Goal: Task Accomplishment & Management: Complete application form

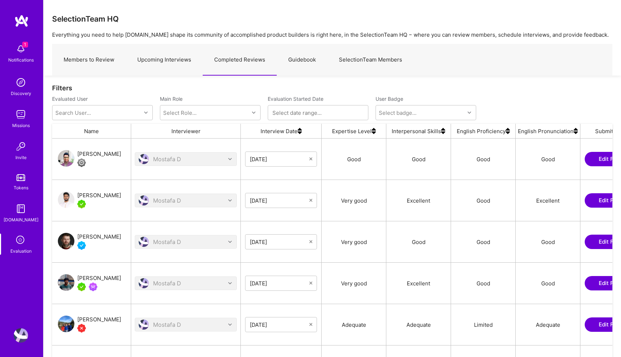
scroll to position [281, 561]
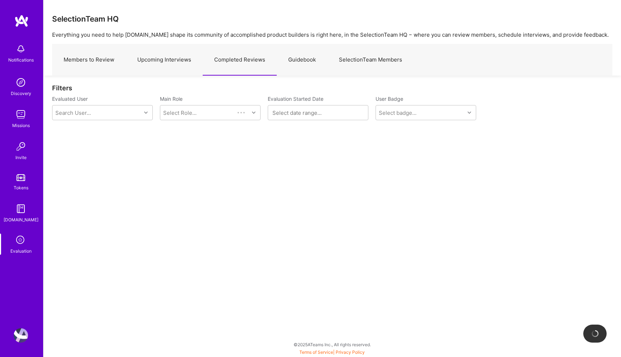
click at [174, 63] on link "Upcoming Interviews" at bounding box center [164, 59] width 77 height 31
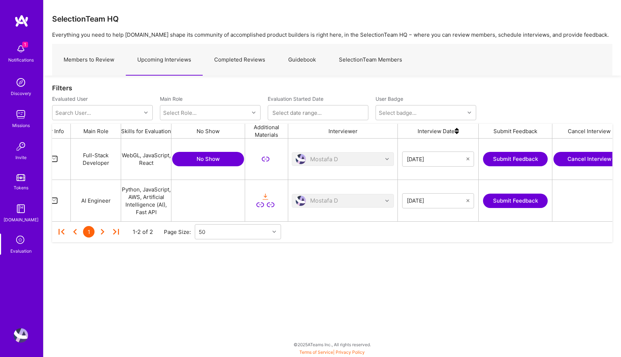
scroll to position [0, 123]
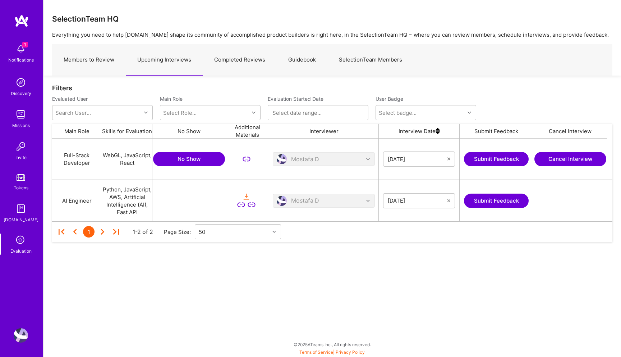
click at [487, 201] on button "Submit Feedback" at bounding box center [496, 200] width 65 height 14
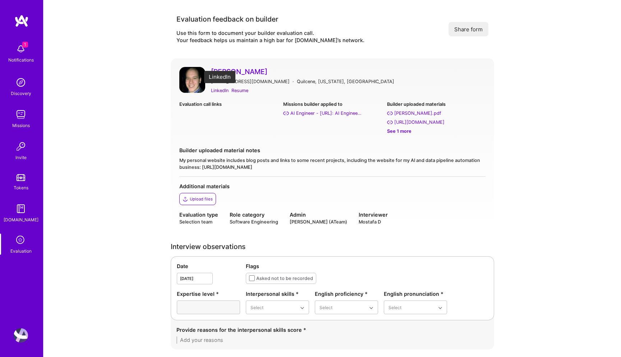
click at [220, 90] on div "LinkedIn" at bounding box center [220, 91] width 18 height 8
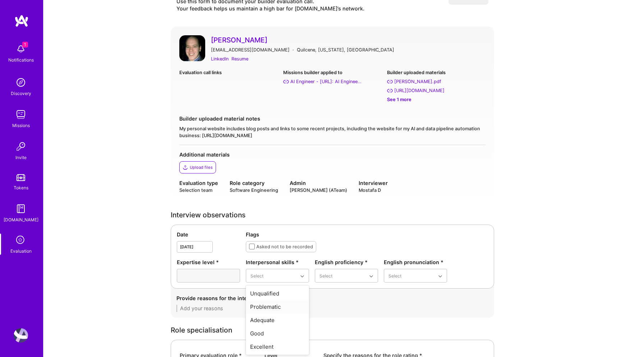
scroll to position [32, 0]
click at [268, 332] on div "Good" at bounding box center [277, 332] width 63 height 13
click at [330, 335] on div "Native or functionally native" at bounding box center [346, 336] width 63 height 21
click at [392, 329] on div "Excellent" at bounding box center [415, 332] width 63 height 13
click at [269, 331] on div "Excellent" at bounding box center [277, 332] width 63 height 13
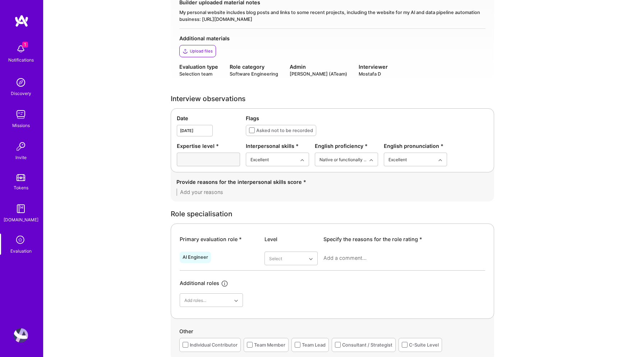
scroll to position [161, 0]
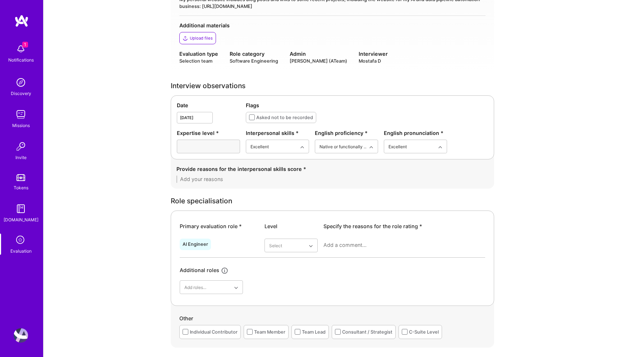
click at [238, 173] on div "Provide reasons for the interpersonal skills score *" at bounding box center [333, 174] width 312 height 18
click at [238, 178] on textarea at bounding box center [333, 178] width 312 height 7
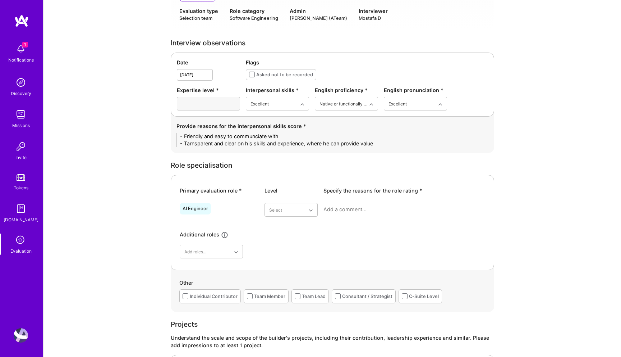
scroll to position [205, 0]
type textarea "- Friendly and easy to communciate with - Tarnsparent and clear on his skills a…"
click at [286, 279] on div "Very good" at bounding box center [291, 279] width 53 height 13
click at [341, 206] on textarea at bounding box center [405, 208] width 162 height 7
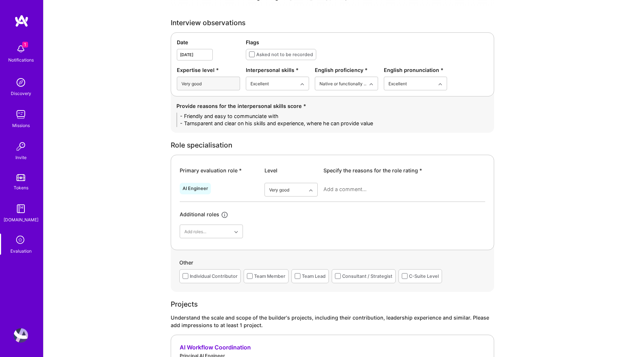
scroll to position [225, 0]
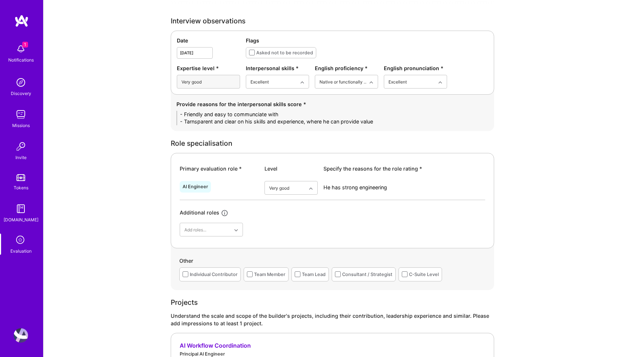
drag, startPoint x: 398, startPoint y: 187, endPoint x: 297, endPoint y: 187, distance: 100.7
click at [297, 187] on div "AI Engineer option Very good, selected. Select is focused ,type to refine list,…" at bounding box center [333, 189] width 306 height 22
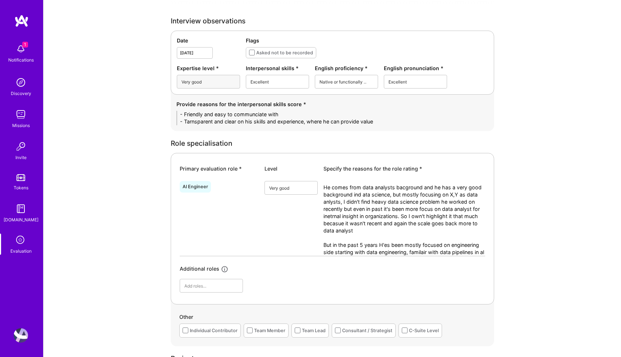
scroll to position [0, 0]
drag, startPoint x: 365, startPoint y: 260, endPoint x: 335, endPoint y: 252, distance: 31.6
click at [335, 252] on textarea "He comes from data analysts bacground and he has a very good background ind ata…" at bounding box center [405, 223] width 162 height 79
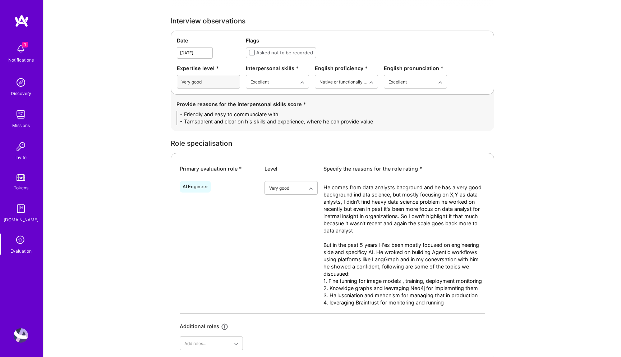
click at [432, 302] on textarea "He comes from data analysts bacground and he has a very good background ind ata…" at bounding box center [405, 248] width 162 height 129
click at [470, 306] on textarea "He comes from data analysts bacground and he has a very good background ind ata…" at bounding box center [405, 248] width 162 height 129
click at [465, 301] on textarea "He comes from data analysts bacground and he has a very good background ind ata…" at bounding box center [405, 248] width 162 height 129
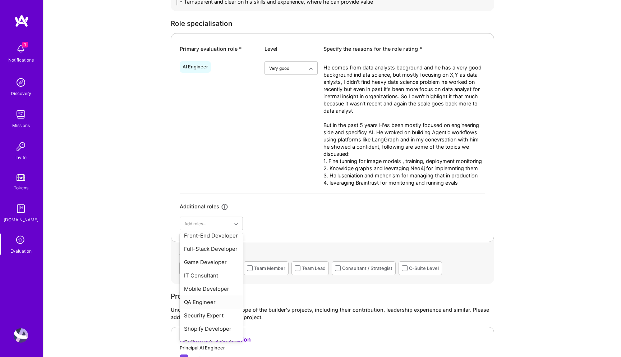
scroll to position [345, 0]
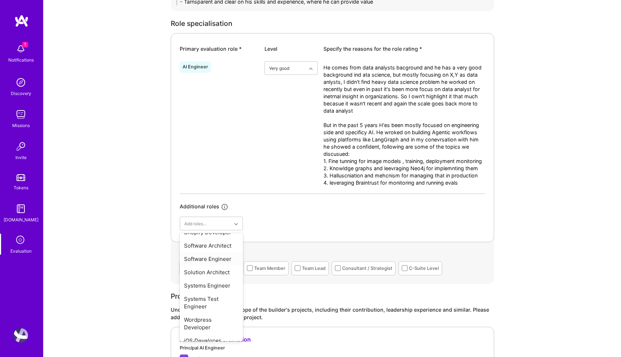
type textarea "He comes from data analysts bacground and he has a very good background ind ata…"
click at [216, 254] on div "Software Engineer" at bounding box center [211, 258] width 63 height 13
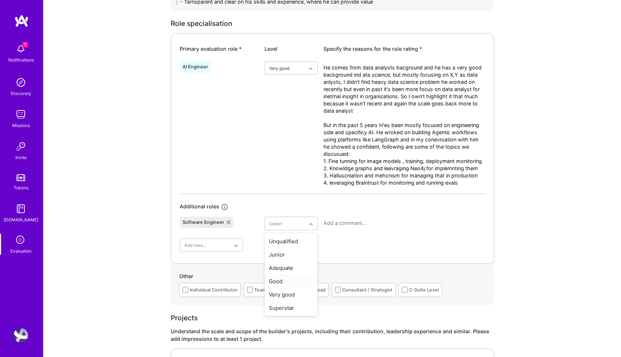
click at [279, 279] on div "Good" at bounding box center [291, 280] width 53 height 13
click at [341, 223] on textarea at bounding box center [405, 222] width 162 height 7
click at [419, 223] on textarea "He mentioned he has expeirenc ewiht frotnend and web tehcnologies" at bounding box center [405, 226] width 162 height 14
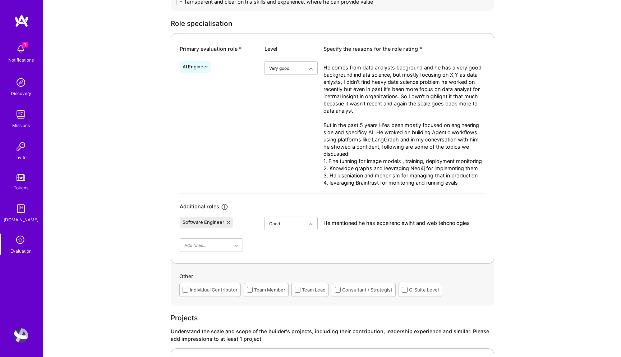
click at [422, 222] on textarea "He mentioned he has expeirenc ewiht and web tehcnologies" at bounding box center [405, 222] width 162 height 7
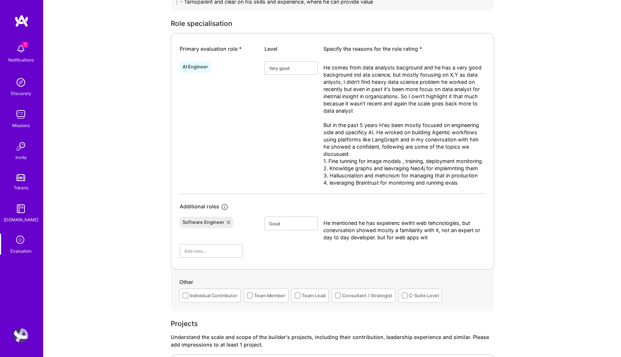
type textarea "He mentioned he has expeirenc ewiht web tehcnologies, but conevrsation showed m…"
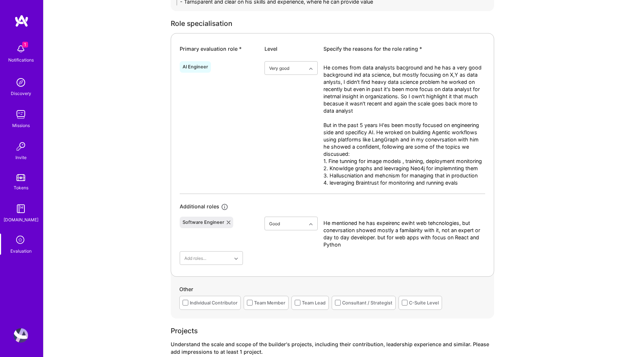
type textarea "He mentioned he has expeirenc ewiht web tehcnologies, but conevrsation showed m…"
click at [482, 168] on textarea "He comes from data analysts bacground and he has a very good background ind ata…" at bounding box center [405, 128] width 162 height 129
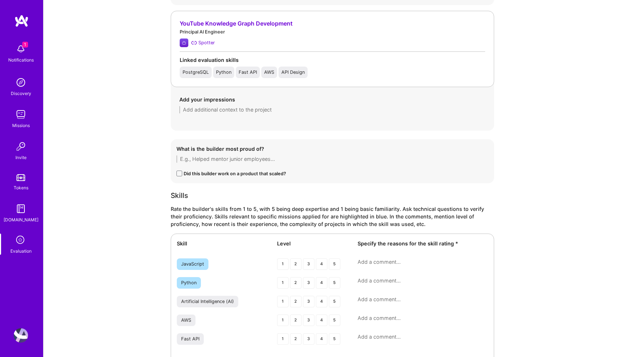
scroll to position [1034, 0]
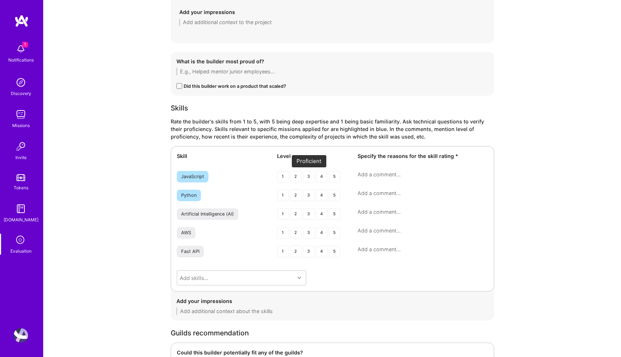
click at [309, 177] on div "3" at bounding box center [309, 177] width 12 height 12
click at [320, 196] on div "4" at bounding box center [322, 195] width 12 height 12
click at [321, 213] on div "4" at bounding box center [322, 214] width 12 height 12
click at [321, 233] on div "4" at bounding box center [322, 233] width 12 height 12
click at [361, 230] on textarea at bounding box center [423, 230] width 131 height 7
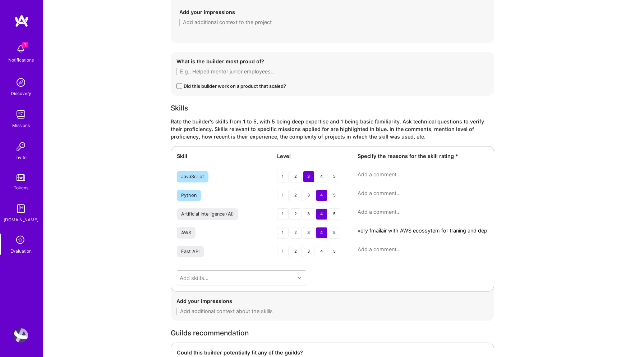
scroll to position [0, 0]
drag, startPoint x: 477, startPoint y: 238, endPoint x: 433, endPoint y: 238, distance: 43.5
click at [433, 238] on textarea "very fmailair with AWS ecossytem for traning and deploying models worked with f…" at bounding box center [423, 234] width 131 height 14
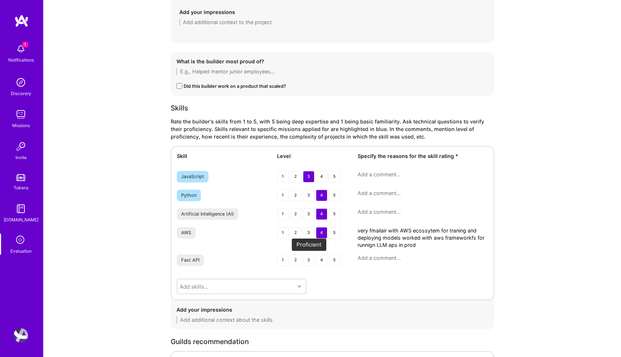
type textarea "very fmailair with AWS ecossytem for traning and deploying models worked with a…"
click at [310, 258] on div "3" at bounding box center [309, 260] width 12 height 12
click at [374, 262] on div "Fast API 1 2 3 4 5" at bounding box center [332, 260] width 311 height 13
click at [374, 258] on textarea at bounding box center [423, 257] width 131 height 7
drag, startPoint x: 477, startPoint y: 259, endPoint x: 337, endPoint y: 259, distance: 139.5
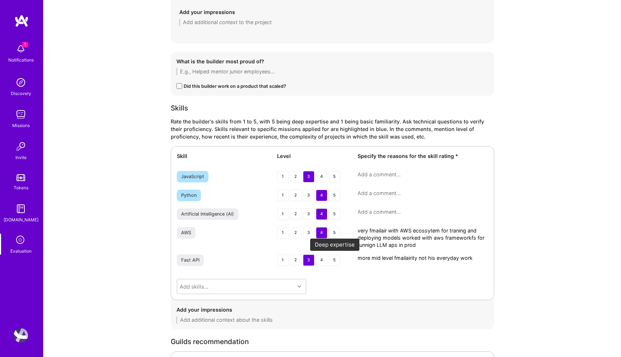
click at [337, 259] on div "Fast API 1 2 3 4 5 more mid level fmailairity not his everyday work" at bounding box center [332, 260] width 311 height 13
type textarea "more mid level fmailairity not his everyday work"
click at [384, 173] on textarea at bounding box center [423, 174] width 131 height 7
paste textarea "more mid level fmailairity not his everyday work"
type textarea "more mid level fmailairity not his everyday work"
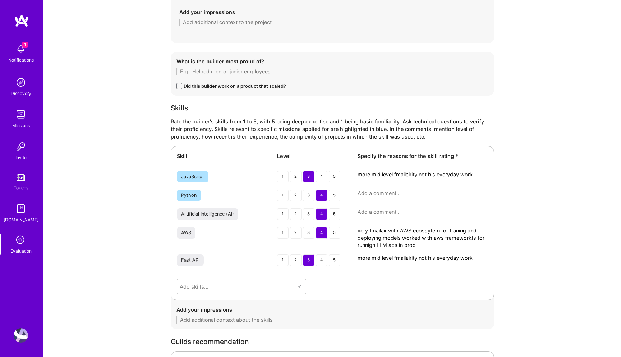
click at [383, 193] on textarea at bounding box center [423, 192] width 131 height 7
paste textarea "more mid level fmailairity not his everyday work"
type textarea "more mid level fmailairity not his everyday work"
click at [371, 212] on textarea at bounding box center [423, 211] width 131 height 7
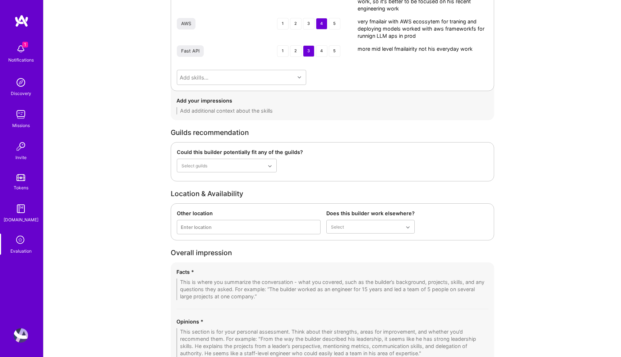
scroll to position [1335, 0]
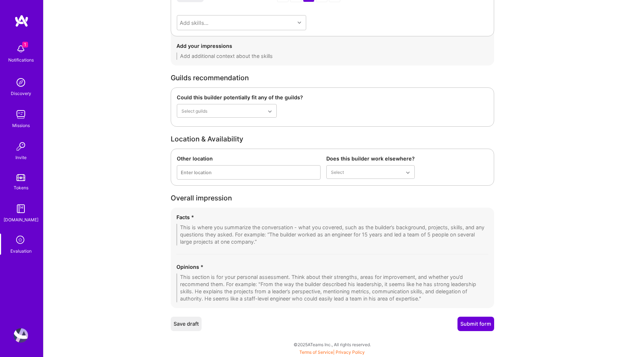
type textarea "Strong on agentic side, leevraging Agentic frameworks for implemnting complciat…"
click at [290, 281] on textarea at bounding box center [333, 287] width 312 height 29
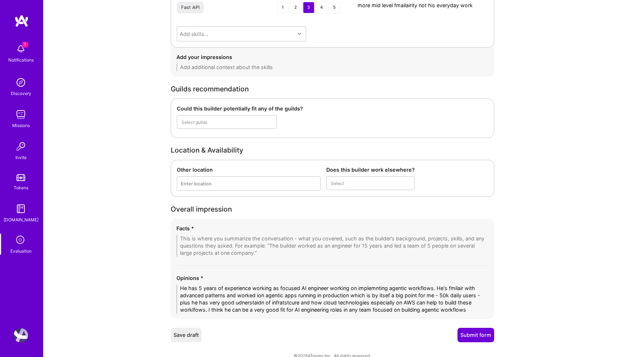
scroll to position [0, 0]
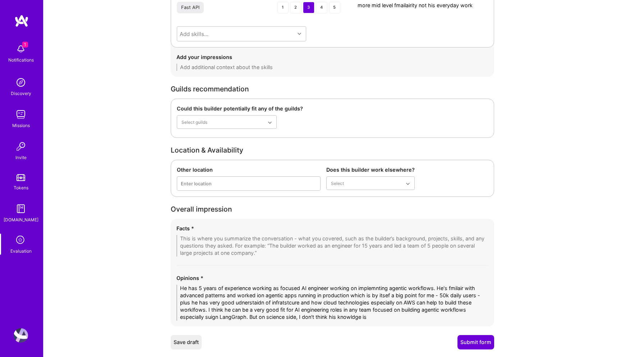
drag, startPoint x: 376, startPoint y: 317, endPoint x: 251, endPoint y: 317, distance: 125.1
click at [251, 317] on textarea "He has 5 years of experience working as focused AI engineer working on implemnt…" at bounding box center [333, 302] width 312 height 36
type textarea "He has 5 years of experience working as focused AI engineer working on implemnt…"
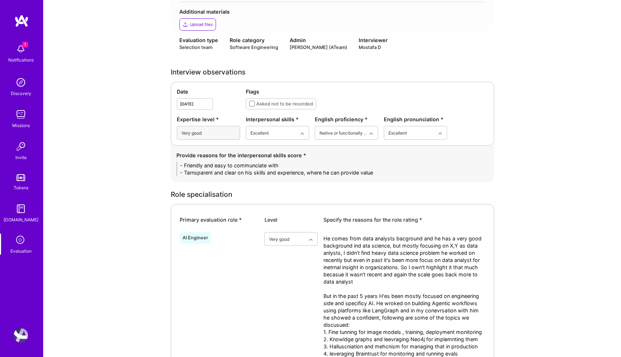
scroll to position [387, 0]
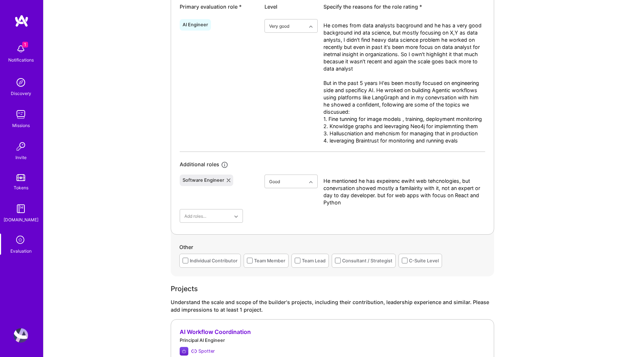
click at [463, 141] on textarea "He comes from data analysts bacground and he has a very good background ind ata…" at bounding box center [405, 86] width 162 height 129
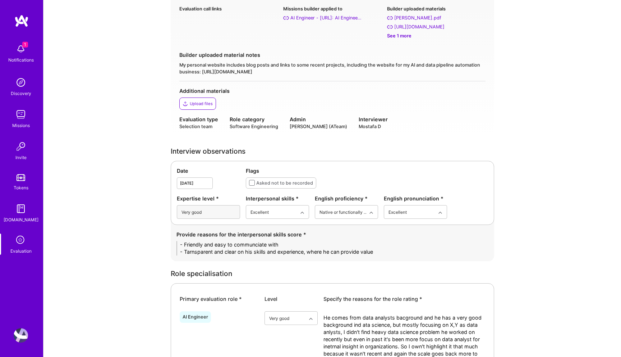
scroll to position [96, 0]
type textarea "He comes from data analysts bacground and he has a very good background ind ata…"
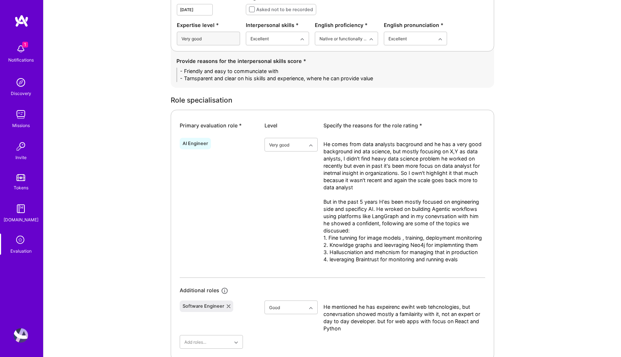
scroll to position [265, 0]
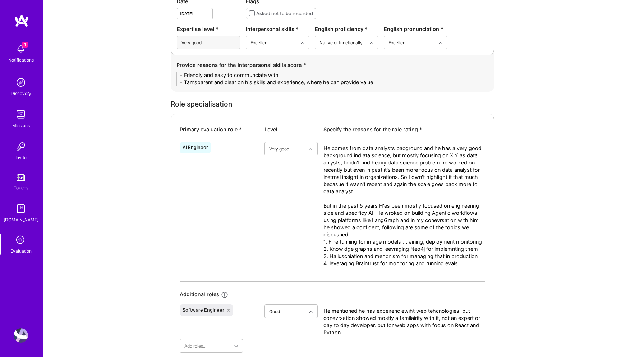
drag, startPoint x: 383, startPoint y: 81, endPoint x: 168, endPoint y: 72, distance: 215.2
paste textarea "• Friendly and easy to communicate with, approachable throughout the conversati…"
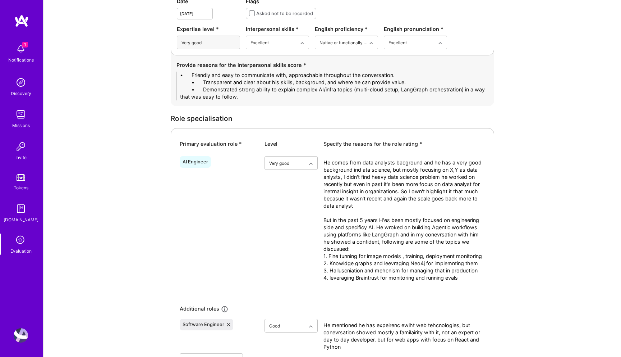
scroll to position [0, 0]
drag, startPoint x: 202, startPoint y: 75, endPoint x: 114, endPoint y: 74, distance: 88.1
drag, startPoint x: 204, startPoint y: 81, endPoint x: 109, endPoint y: 81, distance: 94.6
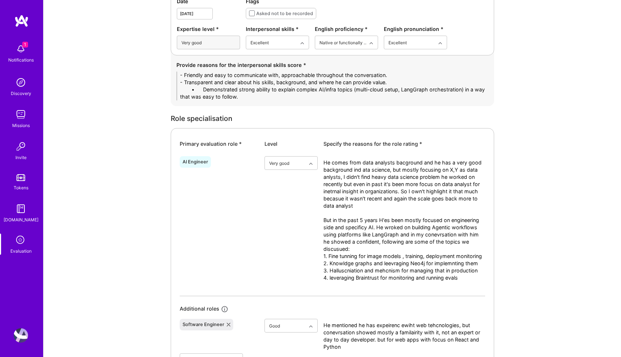
drag, startPoint x: 204, startPoint y: 90, endPoint x: 91, endPoint y: 90, distance: 112.2
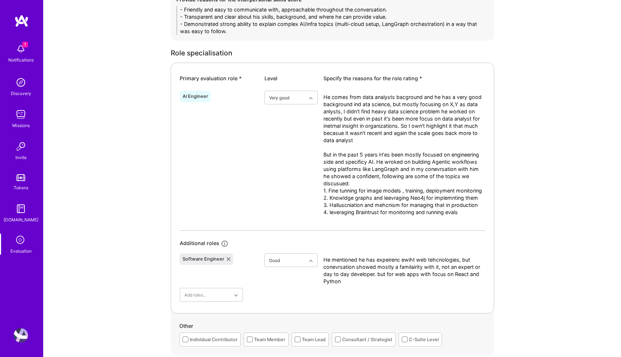
scroll to position [339, 0]
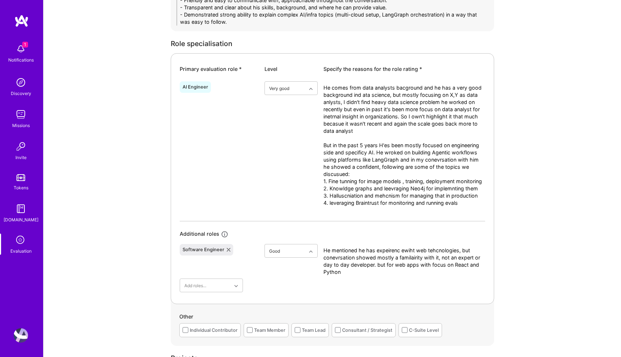
type textarea "- Friendly and easy to communicate with, approachable throughout the conversati…"
click at [390, 194] on textarea "He comes from data analysts bacground and he has a very good background ind ata…" at bounding box center [405, 152] width 162 height 137
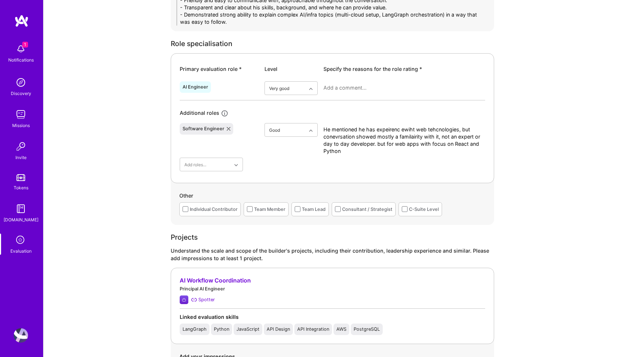
paste textarea "He comes from a strong data analysis background but has shifted in the past 5 y…"
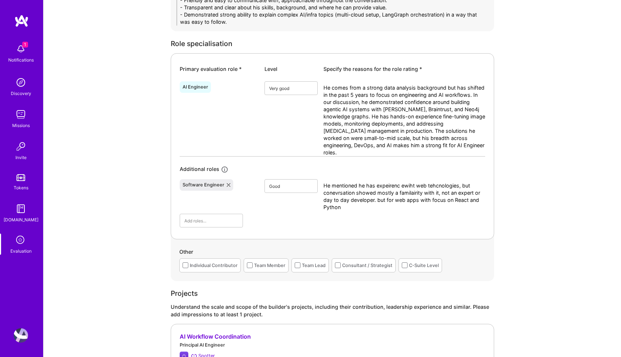
scroll to position [0, 0]
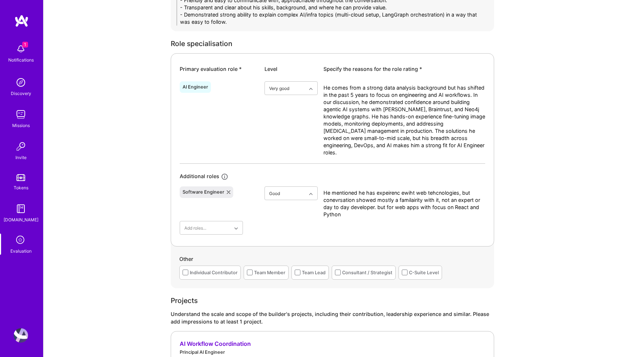
type textarea "He comes from a strong data analysis background but has shifted in the past 5 y…"
click at [353, 210] on textarea "He mentioned he has expeirenc ewiht web tehcnologies, but conevrsation showed m…" at bounding box center [405, 203] width 162 height 29
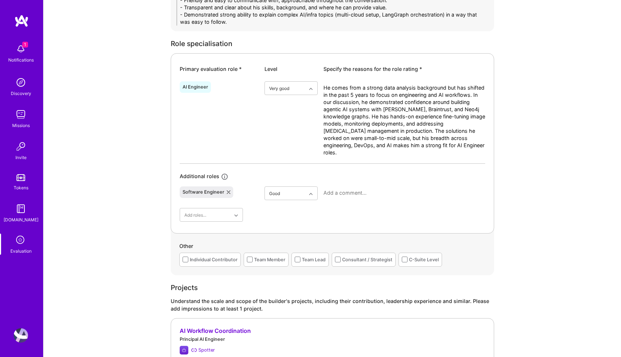
paste textarea "He has experience with web technologies, particularly React/Next.js with state …"
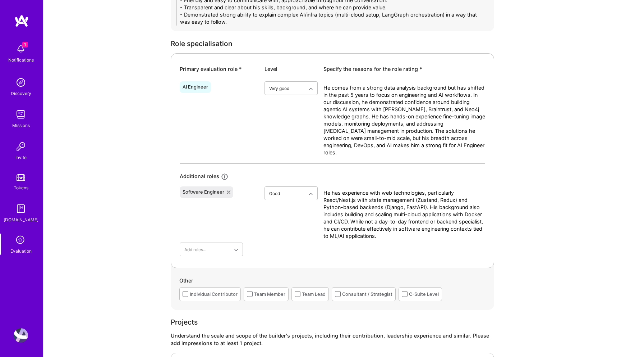
type textarea "He has experience with web technologies, particularly React/Next.js with state …"
click at [472, 142] on textarea "He comes from a strong data analysis background but has shifted in the past 5 y…" at bounding box center [405, 123] width 162 height 79
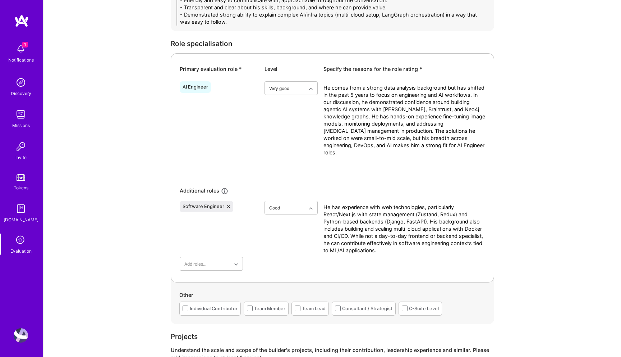
paste textarea "He also demonstrated engineering depth by setting up multi-cloud ML pipelines (…"
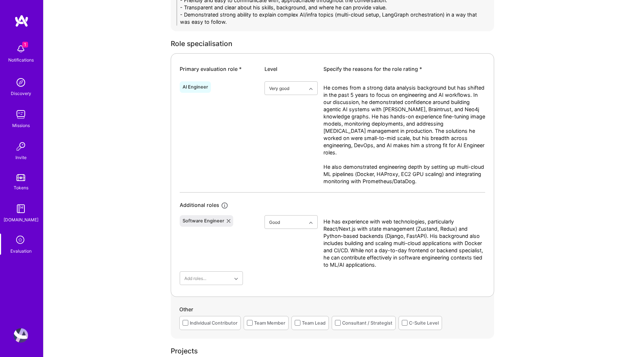
click at [389, 136] on textarea "He comes from a strong data analysis background but has shifted in the past 5 y…" at bounding box center [405, 138] width 162 height 108
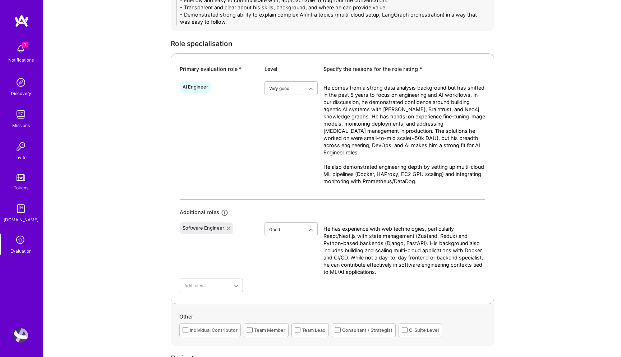
click at [452, 183] on textarea "He comes from a strong data analysis background but has shifted in the past 5 y…" at bounding box center [405, 141] width 162 height 115
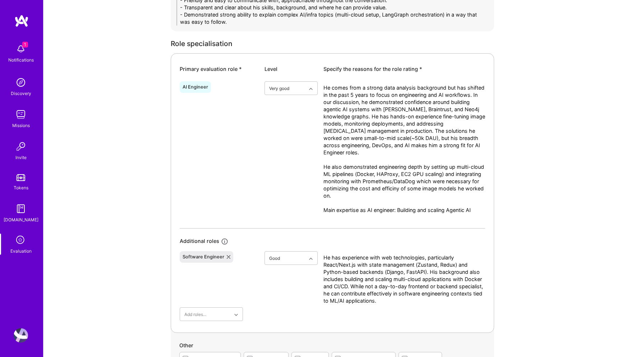
drag, startPoint x: 460, startPoint y: 208, endPoint x: 453, endPoint y: 210, distance: 7.5
click at [453, 210] on textarea "He comes from a strong data analysis background but has shifted in the past 5 y…" at bounding box center [405, 156] width 162 height 144
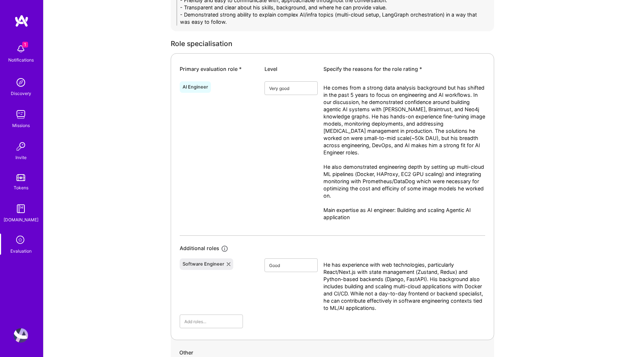
type textarea "He comes from a strong data analysis background but has shifted in the past 5 y…"
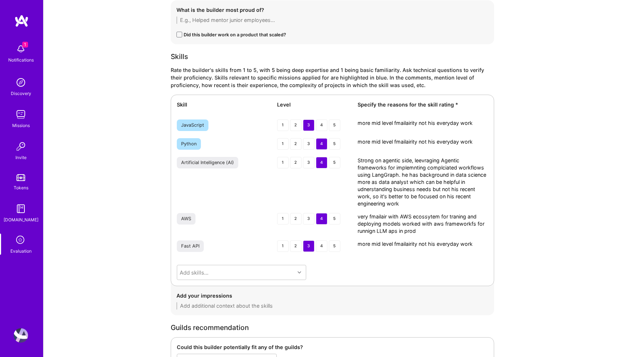
scroll to position [1399, 0]
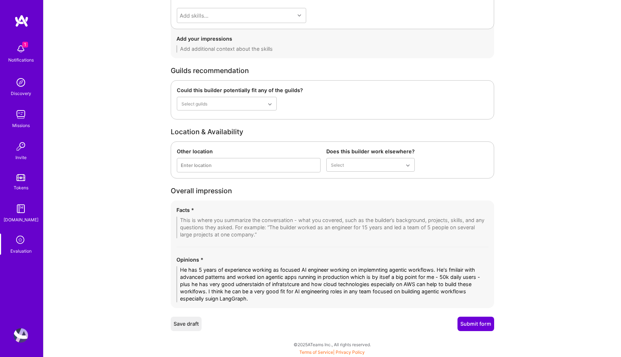
type textarea "He comes from a strong data analysis background but has shifted in the past 5 y…"
click at [232, 275] on textarea "He has 5 years of experience working as focused AI engineer working on implemnt…" at bounding box center [333, 284] width 312 height 36
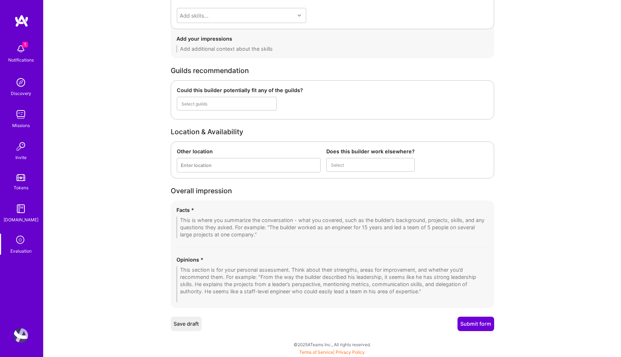
scroll to position [1392, 0]
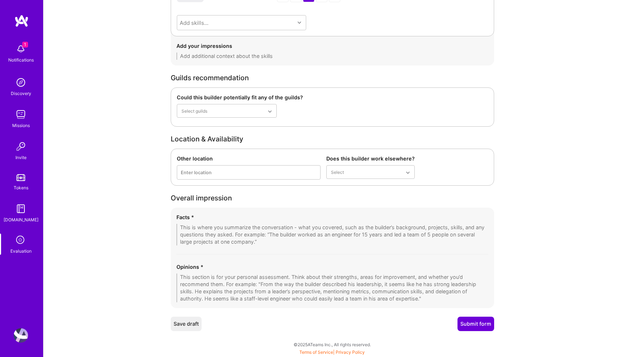
paste textarea "He has around five years of experience as an AI engineer, working on implementi…"
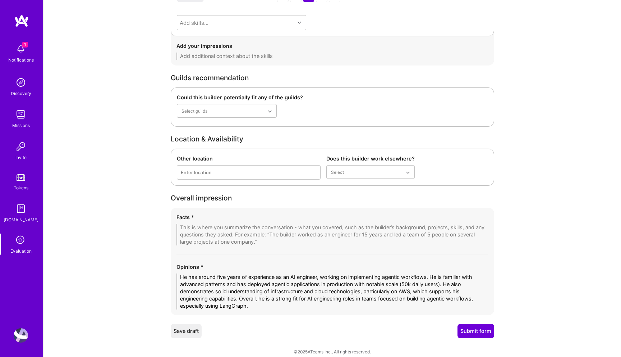
scroll to position [0, 0]
click at [235, 305] on textarea "He has around five years of experience as an AI engineer, working on implementi…" at bounding box center [333, 291] width 312 height 36
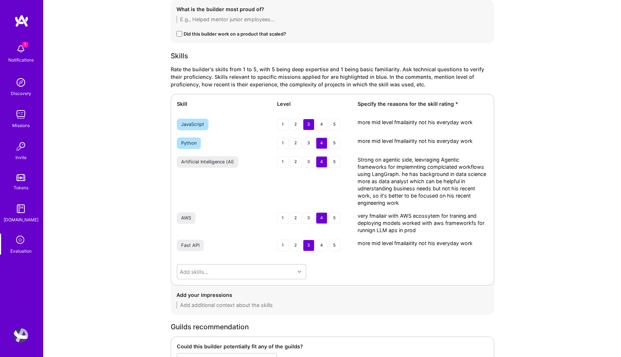
scroll to position [1132, 0]
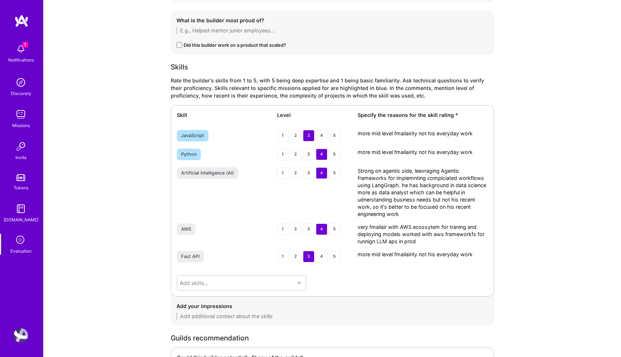
type textarea "He has around five years of experience as an AI engineer, working on implementi…"
click at [414, 133] on textarea "more mid level fmailairity not his everyday work" at bounding box center [423, 133] width 131 height 7
paste textarea "Moderate familiarity. Used it regularly but not the main focus of his day-to-da…"
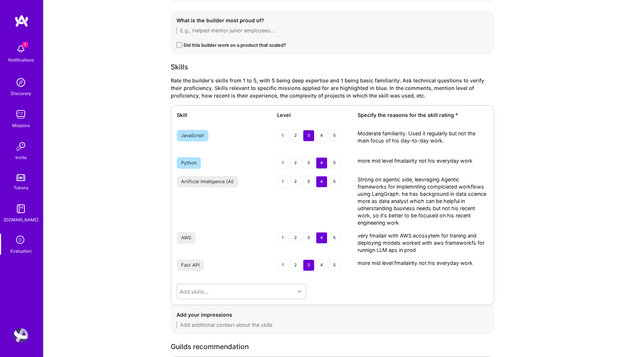
type textarea "Moderate familiarity. Used it regularly but not the main focus of his day-to-da…"
click at [386, 160] on textarea "more mid level fmailairity not his everyday work" at bounding box center [423, 160] width 131 height 7
paste textarea "Strong proficiency, regularly used across backend and ML projects. Not deeply s…"
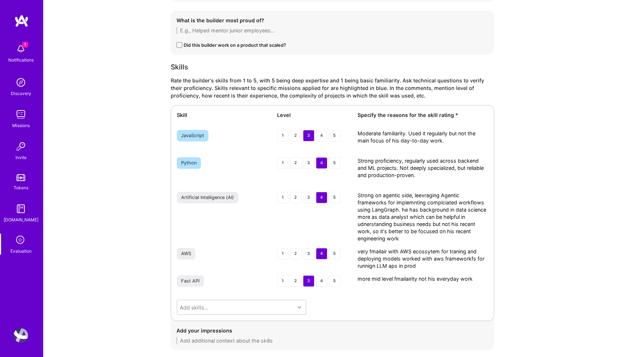
drag, startPoint x: 400, startPoint y: 168, endPoint x: 415, endPoint y: 175, distance: 16.7
click at [415, 175] on textarea "Strong proficiency, regularly used across backend and ML projects. Not deeply s…" at bounding box center [423, 171] width 131 height 29
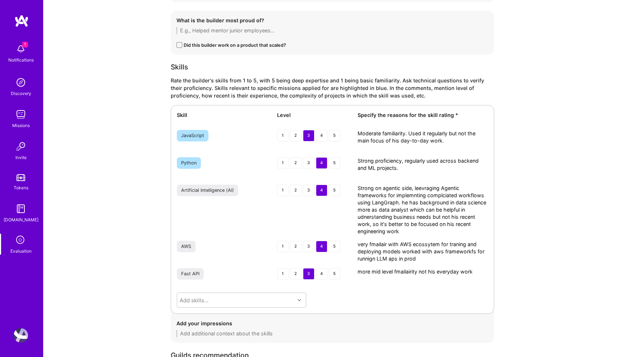
type textarea "Strong proficiency, regularly used across backend and ML projects."
click at [399, 203] on textarea "Strong on agentic side, leevraging Agentic frameworks for implemnting complciat…" at bounding box center [423, 209] width 131 height 50
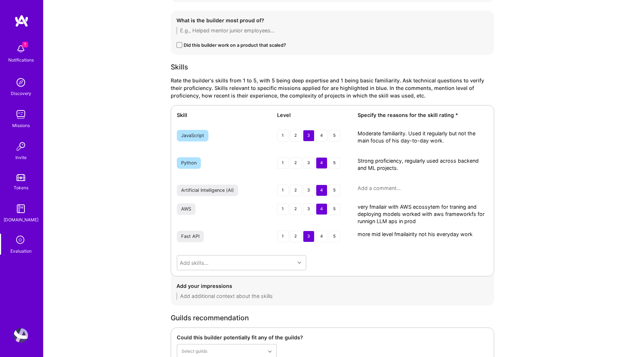
paste textarea "Strong on the agentic side, leveraging LangGraph and LangChain for implementing…"
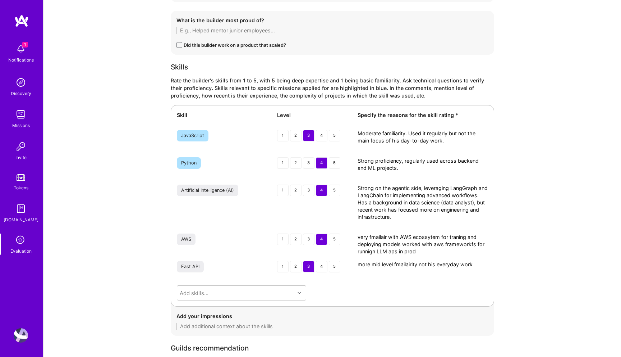
type textarea "Strong on the agentic side, leveraging LangGraph and LangChain for implementing…"
click at [390, 239] on textarea "very fmailair with AWS ecossytem for traning and deploying models worked with a…" at bounding box center [423, 244] width 131 height 22
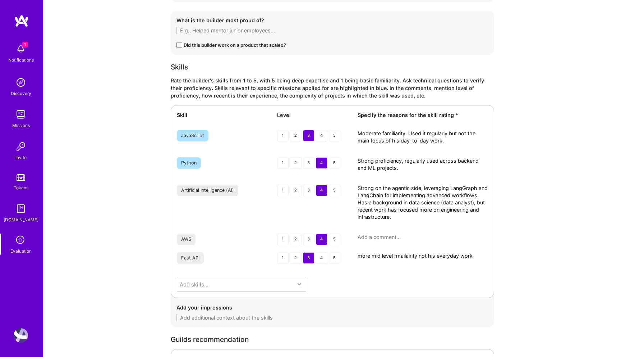
paste textarea "Comfortable with AWS ecosystem, including model deployment, CI/CD pipelines, an…"
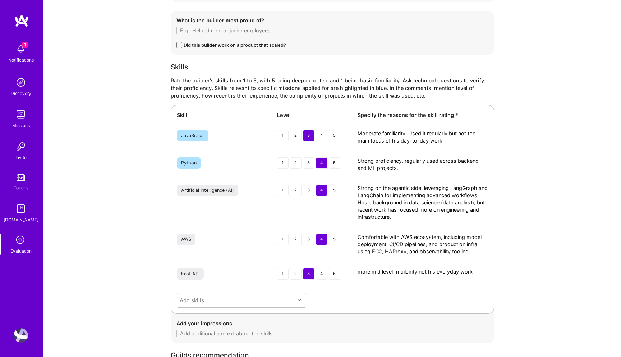
click at [369, 232] on div "Skill Level Specify the reasons for the skill rating * JavaScript 1 2 3 4 5 Mod…" at bounding box center [333, 209] width 324 height 209
click at [369, 237] on textarea "Comfortable with AWS ecosystem, including model deployment, CI/CD pipelines, an…" at bounding box center [423, 247] width 131 height 29
type textarea "A lot of experiences with AWS ecosystem, including model deployment, CI/CD pipe…"
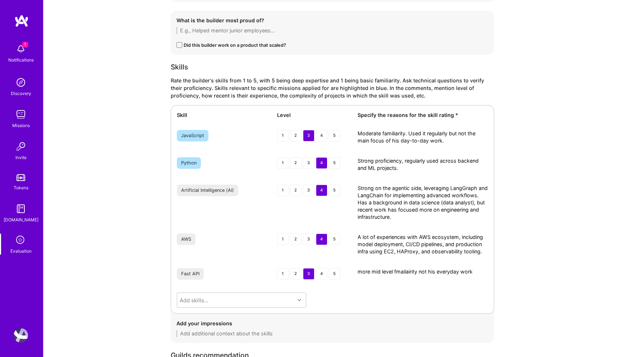
click at [418, 273] on textarea "more mid level fmailairity not his everyday work" at bounding box center [423, 271] width 131 height 7
paste textarea "FastAPI 3 Solid familiarity from deploying FastAPI apps in production, but not …"
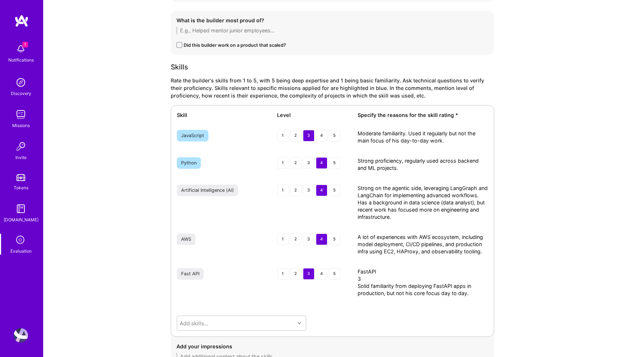
drag, startPoint x: 372, startPoint y: 278, endPoint x: 342, endPoint y: 265, distance: 32.2
click at [342, 265] on div "Skill Level Specify the reasons for the skill rating * JavaScript 1 2 3 4 5 Mod…" at bounding box center [333, 221] width 324 height 232
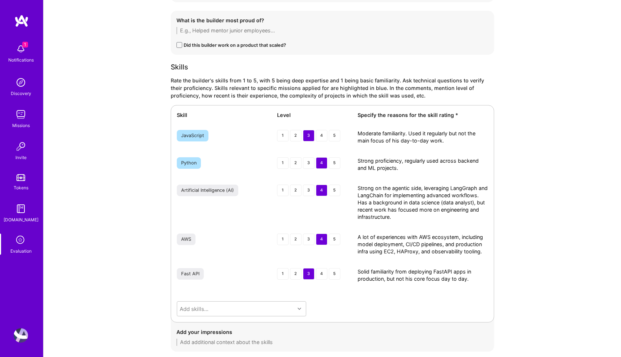
type textarea "Solid familiarity from deploying FastAPI apps in production, but not his core f…"
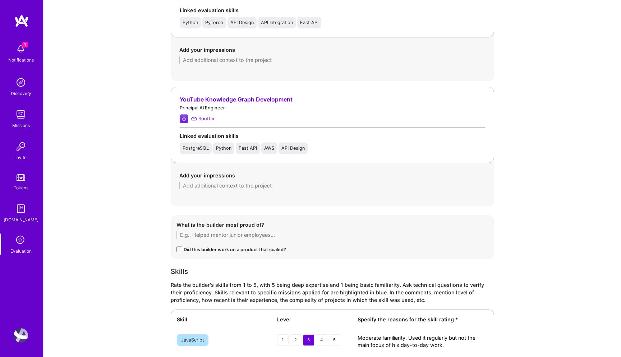
scroll to position [778, 0]
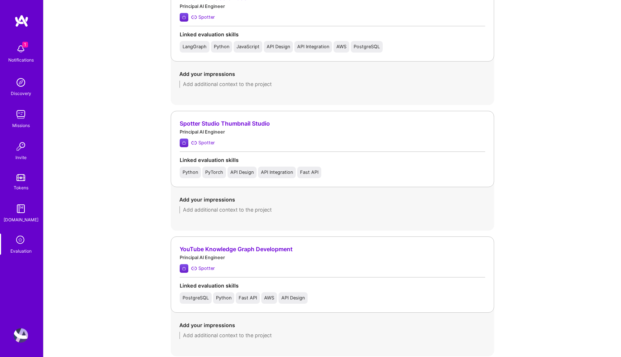
click at [228, 211] on textarea at bounding box center [332, 209] width 306 height 7
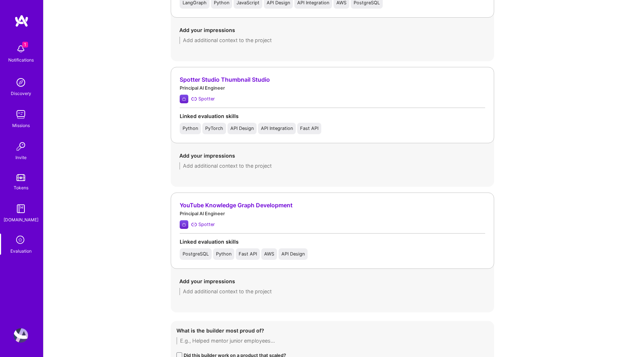
scroll to position [828, 0]
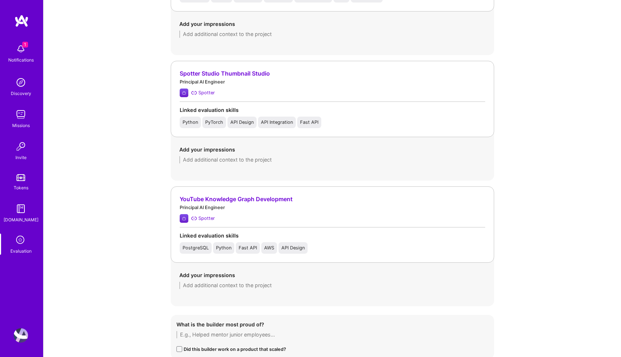
click at [217, 158] on textarea at bounding box center [332, 159] width 306 height 7
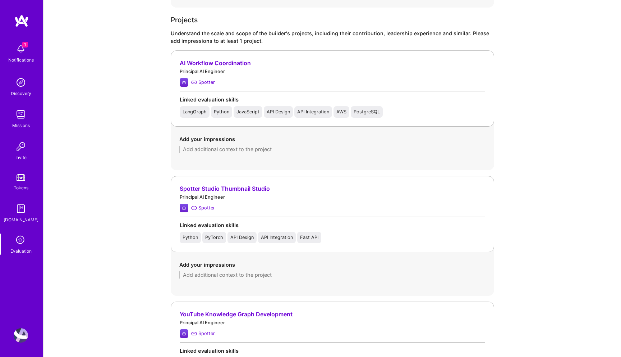
scroll to position [698, 0]
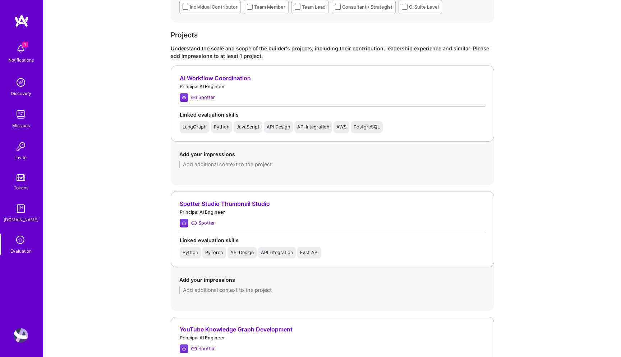
click at [218, 167] on textarea at bounding box center [332, 164] width 306 height 7
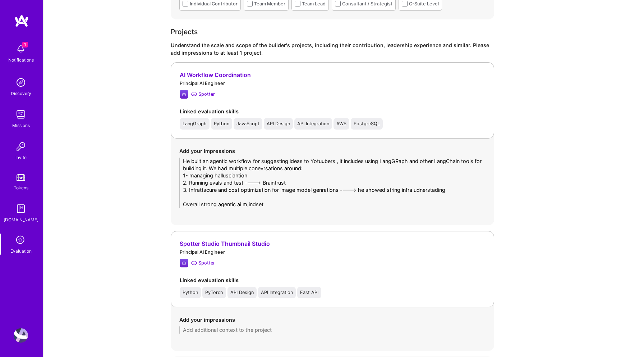
scroll to position [706, 0]
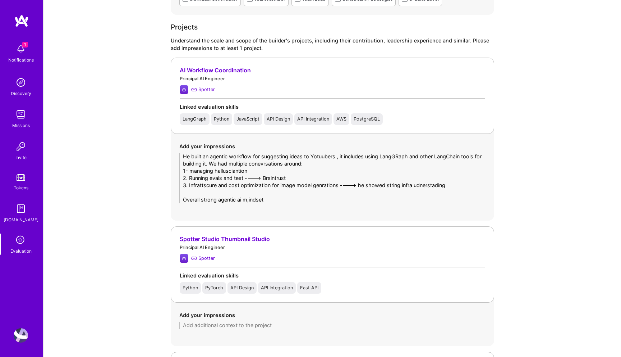
type textarea "He built an agentic workflow for suggesting ideas to Yotuubers , it includes us…"
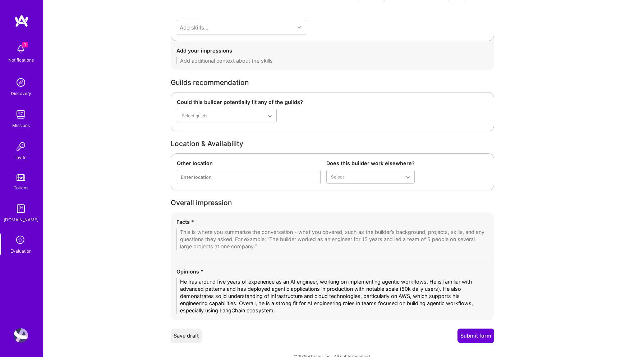
scroll to position [1468, 0]
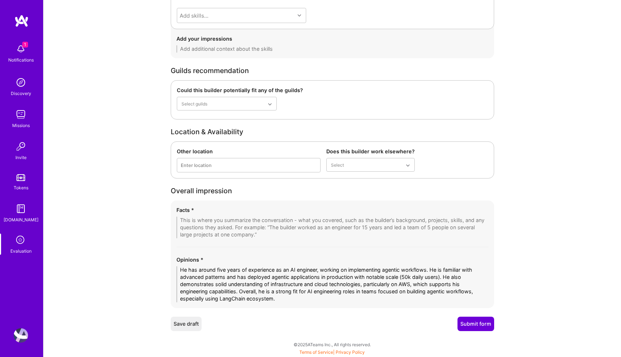
click at [242, 219] on textarea at bounding box center [333, 227] width 312 height 22
paste textarea "0. Loremip DO Sitametco & AdipIscin • Elit seddoeiusmo temporin utlabor etdolor…"
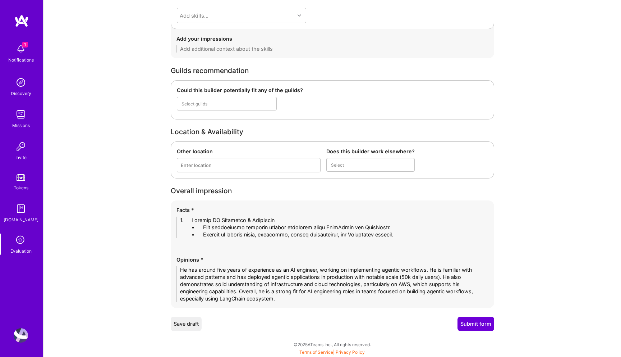
scroll to position [0, 0]
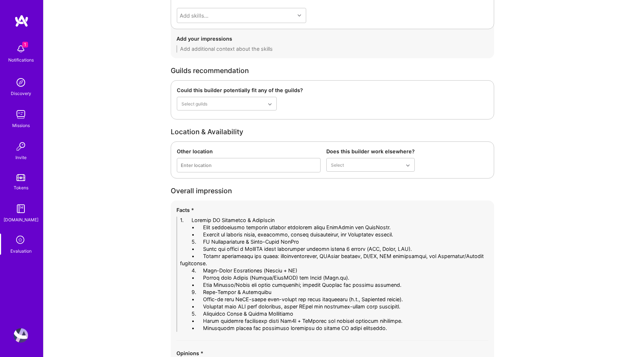
drag, startPoint x: 203, startPoint y: 228, endPoint x: 134, endPoint y: 224, distance: 69.1
drag, startPoint x: 202, startPoint y: 235, endPoint x: 122, endPoint y: 229, distance: 80.1
click at [196, 243] on textarea at bounding box center [333, 273] width 312 height 115
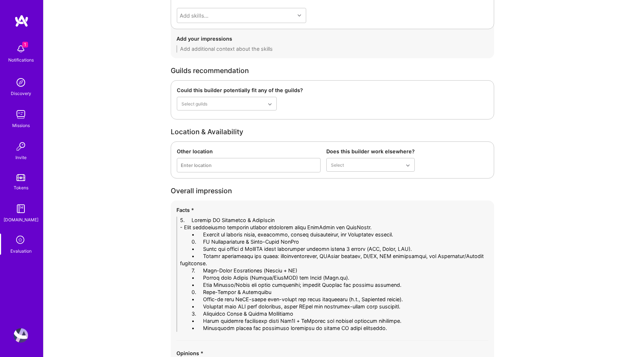
drag, startPoint x: 201, startPoint y: 233, endPoint x: 137, endPoint y: 232, distance: 64.4
click at [389, 236] on textarea at bounding box center [333, 273] width 312 height 115
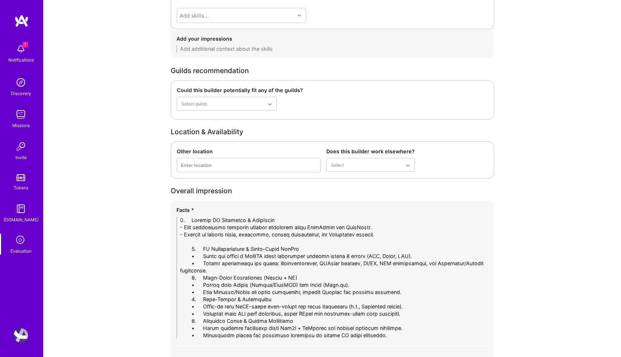
drag, startPoint x: 203, startPoint y: 248, endPoint x: 110, endPoint y: 248, distance: 92.8
drag, startPoint x: 203, startPoint y: 256, endPoint x: 99, endPoint y: 254, distance: 104.3
drag, startPoint x: 202, startPoint y: 265, endPoint x: 136, endPoint y: 265, distance: 66.2
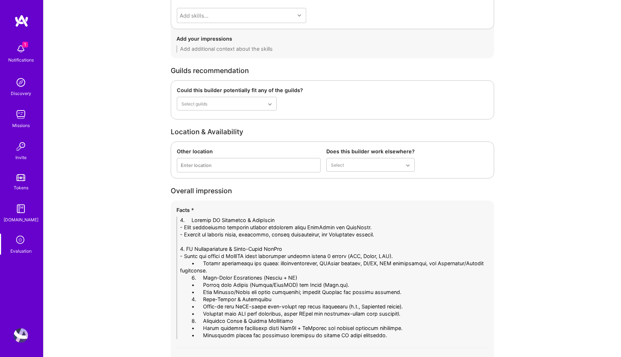
click at [228, 272] on textarea at bounding box center [333, 277] width 312 height 122
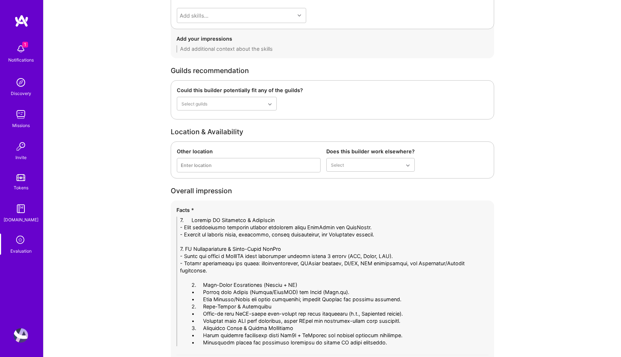
drag, startPoint x: 202, startPoint y: 286, endPoint x: 114, endPoint y: 284, distance: 88.8
drag, startPoint x: 203, startPoint y: 291, endPoint x: 92, endPoint y: 291, distance: 110.7
drag, startPoint x: 204, startPoint y: 298, endPoint x: 145, endPoint y: 295, distance: 58.3
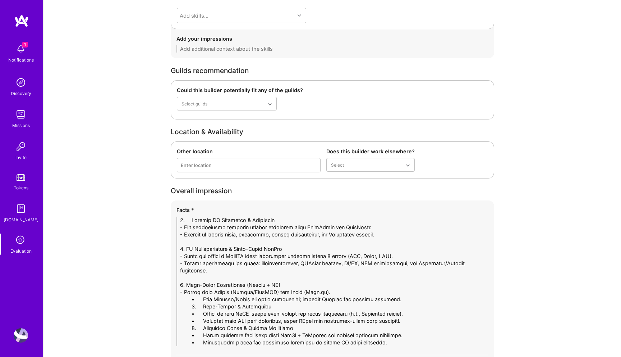
click at [203, 313] on textarea at bounding box center [333, 280] width 312 height 129
drag, startPoint x: 202, startPoint y: 301, endPoint x: 140, endPoint y: 300, distance: 62.2
click at [389, 297] on textarea at bounding box center [333, 280] width 312 height 129
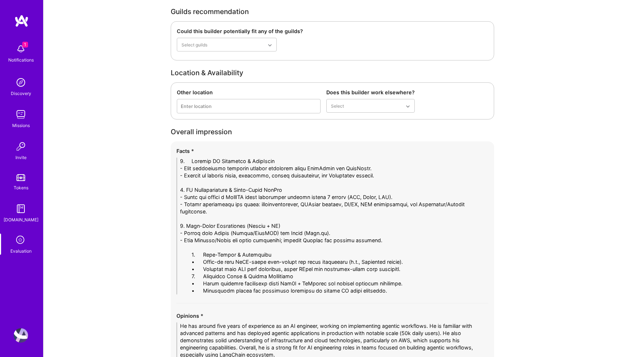
scroll to position [1531, 0]
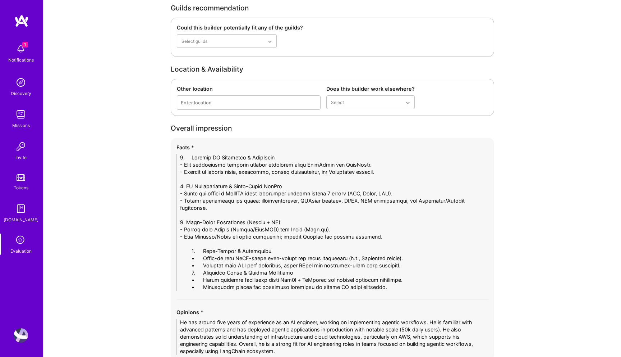
drag, startPoint x: 204, startPoint y: 252, endPoint x: 123, endPoint y: 252, distance: 80.9
drag, startPoint x: 202, startPoint y: 257, endPoint x: 138, endPoint y: 256, distance: 64.7
drag, startPoint x: 202, startPoint y: 265, endPoint x: 125, endPoint y: 265, distance: 76.6
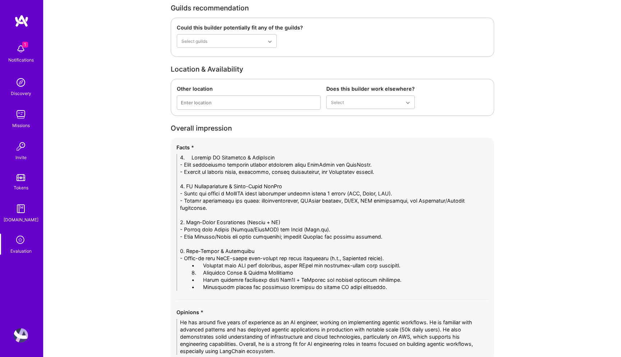
click at [387, 265] on textarea at bounding box center [333, 222] width 312 height 137
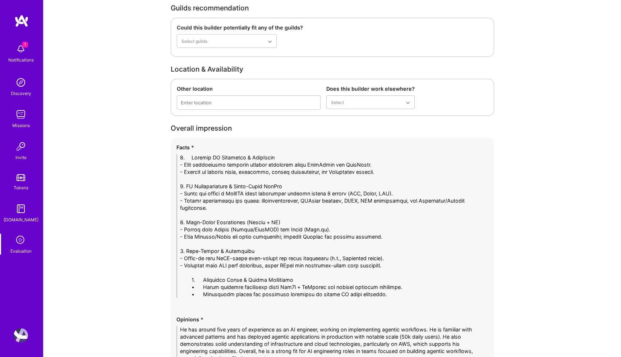
drag, startPoint x: 203, startPoint y: 280, endPoint x: 128, endPoint y: 279, distance: 75.2
drag, startPoint x: 202, startPoint y: 287, endPoint x: 140, endPoint y: 287, distance: 62.2
drag, startPoint x: 202, startPoint y: 293, endPoint x: 129, endPoint y: 293, distance: 73.3
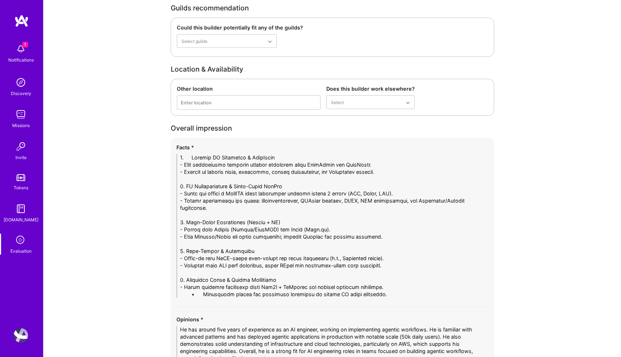
drag, startPoint x: 203, startPoint y: 159, endPoint x: 137, endPoint y: 159, distance: 66.2
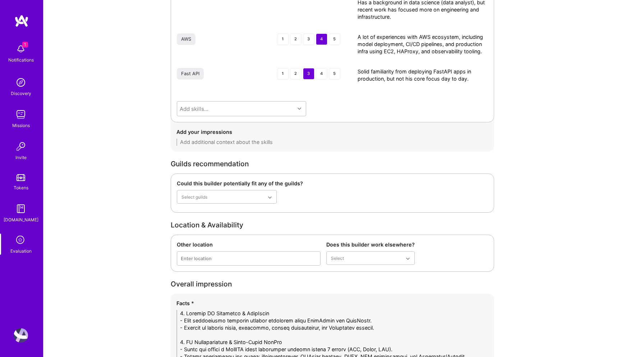
scroll to position [1360, 0]
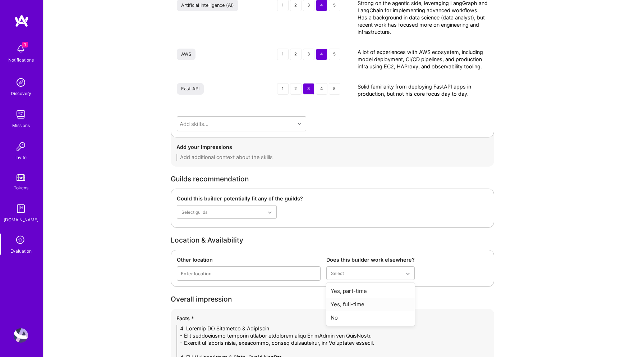
type textarea "1. Agentic AI Workflows & LangGraph - Deep involvement building agentic workflo…"
click at [352, 303] on div "Yes, full-time" at bounding box center [370, 303] width 88 height 13
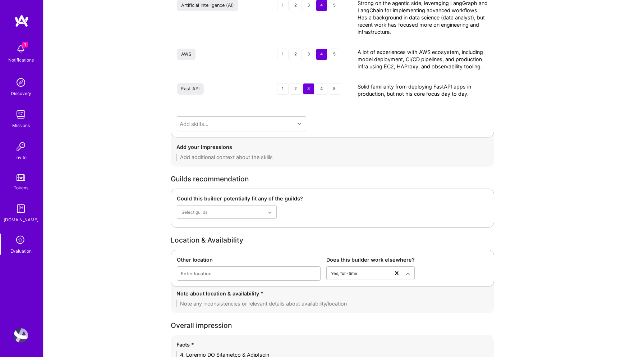
click at [238, 306] on textarea at bounding box center [333, 303] width 312 height 7
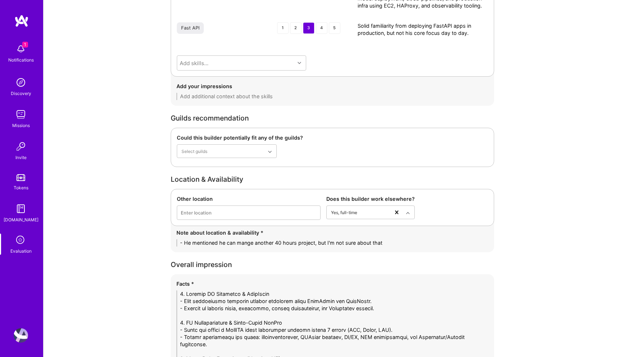
scroll to position [1617, 0]
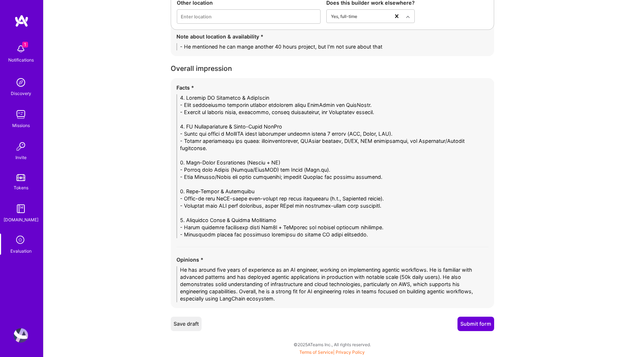
type textarea "- He mentioned he can mange another 40 hours project, but I'm not sure about th…"
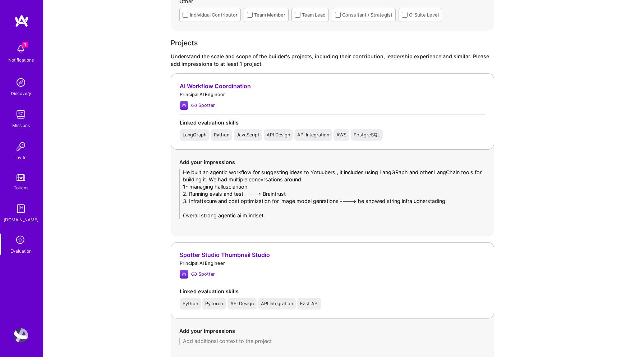
scroll to position [591, 0]
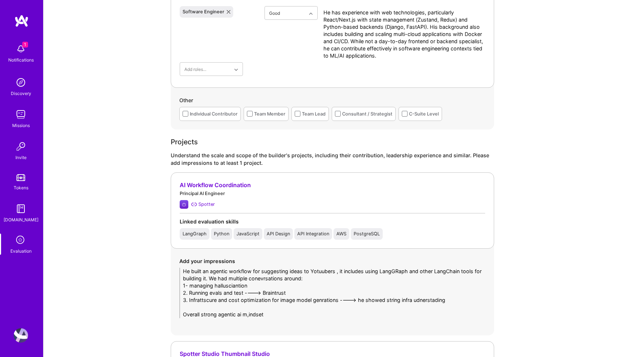
click at [276, 313] on textarea "He built an agentic workflow for suggesting ideas to Yotuubers , it includes us…" at bounding box center [332, 293] width 306 height 50
paste textarea "content ideas to YouTubers, leveraging LangGraph and other LangChain tools. The…"
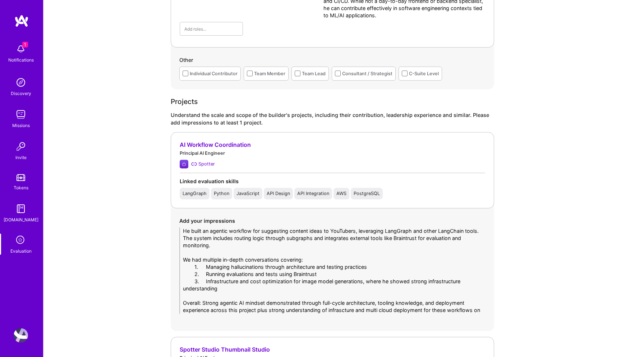
scroll to position [0, 0]
drag, startPoint x: 339, startPoint y: 310, endPoint x: 333, endPoint y: 310, distance: 6.8
click at [333, 310] on textarea "He built an agentic workflow for suggesting content ideas to YouTubers, leverag…" at bounding box center [332, 273] width 306 height 93
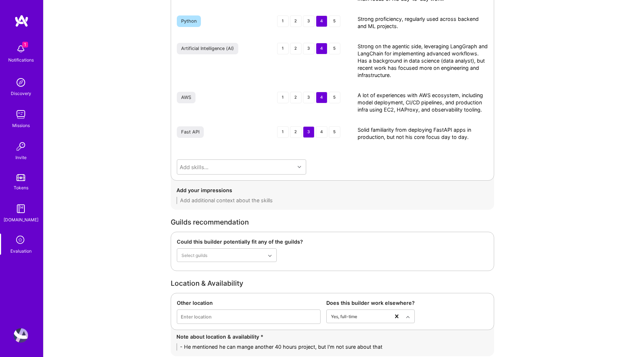
scroll to position [1653, 0]
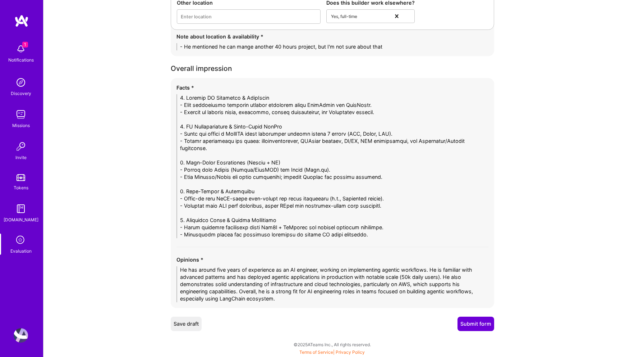
type textarea "He built an agentic workflow for suggesting content ideas to YouTubers, leverag…"
click at [475, 323] on button "Submit form" at bounding box center [476, 323] width 37 height 14
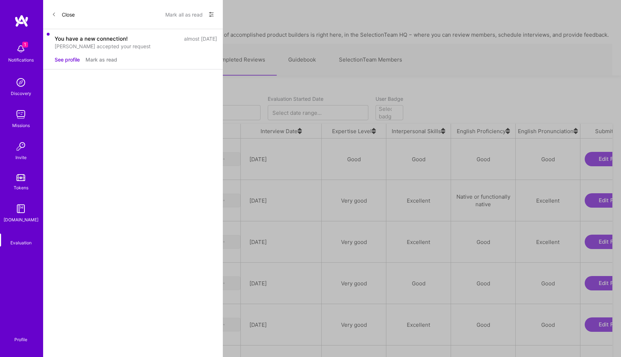
scroll to position [281, 561]
click at [101, 196] on div "[PERSON_NAME]" at bounding box center [83, 200] width 44 height 9
click at [148, 65] on link "Upcoming Interviews" at bounding box center [164, 59] width 77 height 31
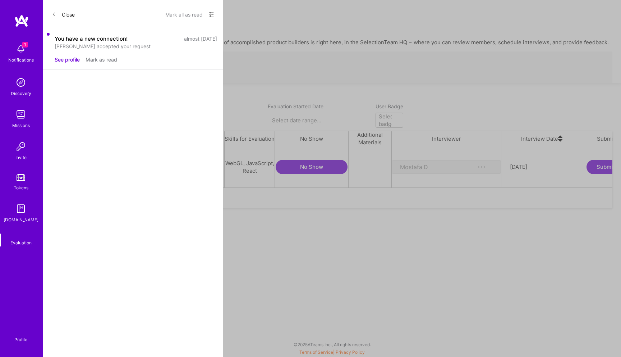
scroll to position [41, 561]
click at [83, 163] on link "Members to Review" at bounding box center [89, 178] width 74 height 31
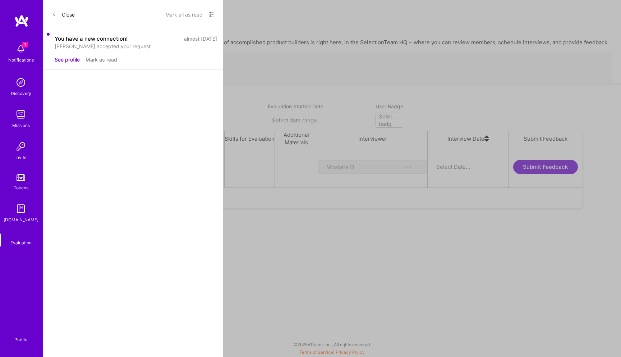
scroll to position [41, 530]
click at [140, 163] on link "Upcoming Interviews" at bounding box center [164, 178] width 77 height 31
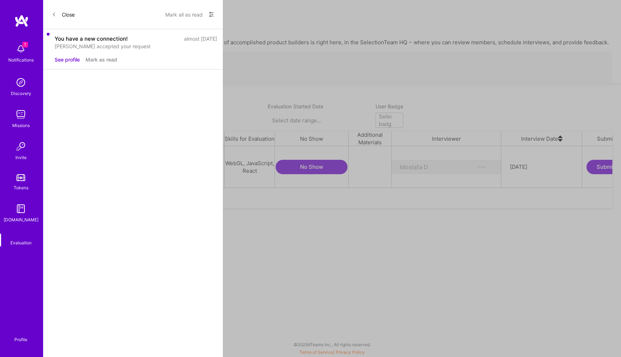
scroll to position [41, 561]
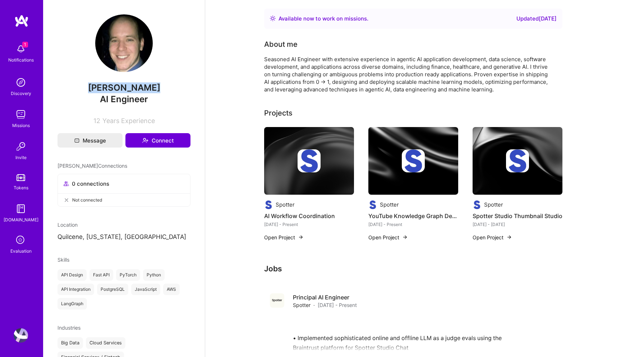
drag, startPoint x: 156, startPoint y: 88, endPoint x: 71, endPoint y: 88, distance: 85.2
click at [71, 88] on span "[PERSON_NAME]" at bounding box center [124, 87] width 133 height 11
copy span "[PERSON_NAME]"
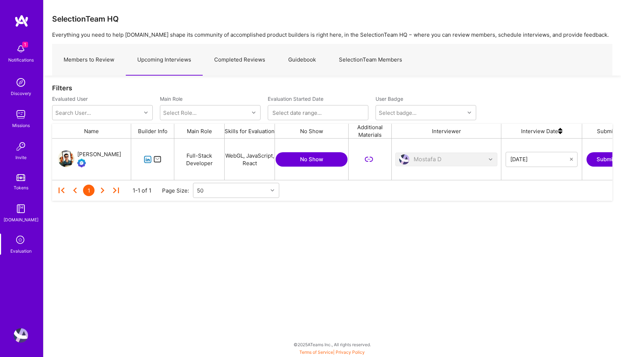
scroll to position [41, 561]
